Goal: Communication & Community: Answer question/provide support

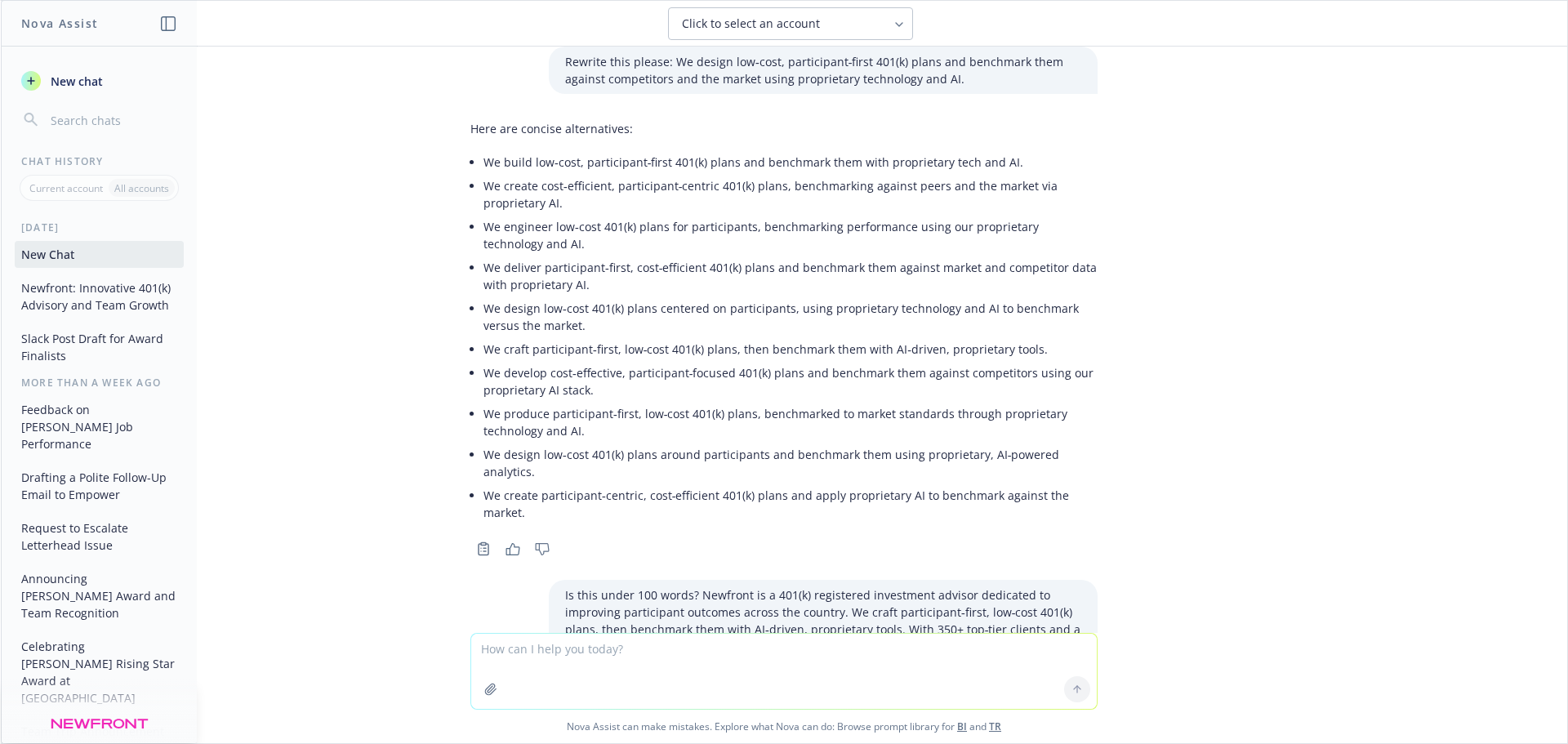
scroll to position [1098, 0]
